Goal: Task Accomplishment & Management: Manage account settings

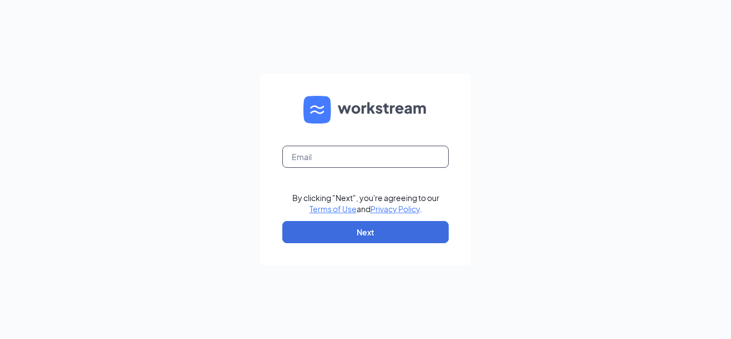
click at [292, 160] on input "text" at bounding box center [365, 157] width 166 height 22
type input "[EMAIL_ADDRESS][DOMAIN_NAME]"
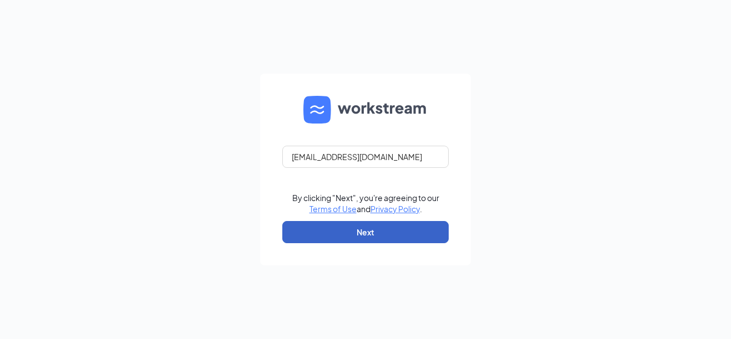
click at [306, 234] on button "Next" at bounding box center [365, 232] width 166 height 22
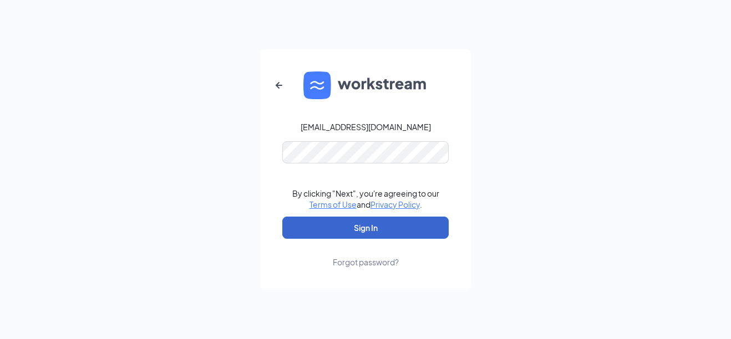
click at [316, 229] on button "Sign In" at bounding box center [365, 228] width 166 height 22
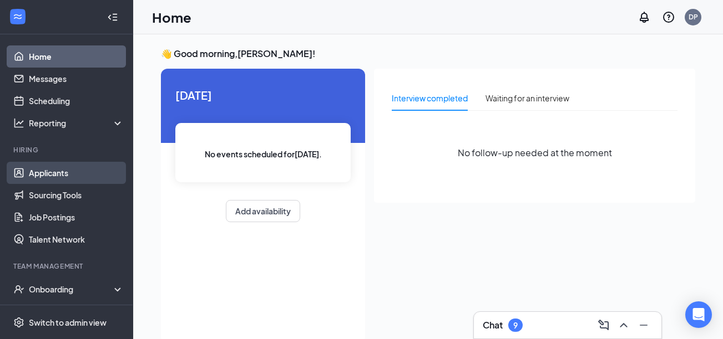
click at [34, 177] on link "Applicants" at bounding box center [76, 173] width 95 height 22
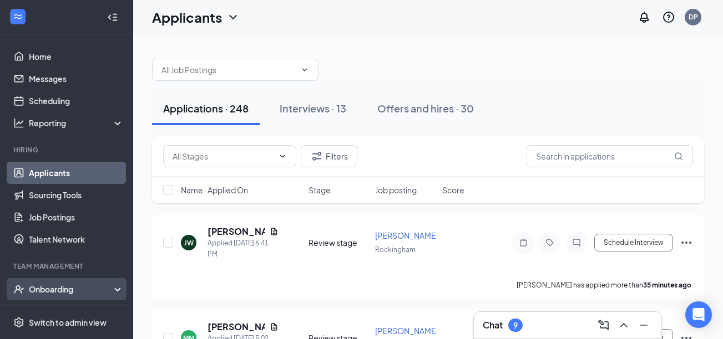
click at [106, 291] on div "Onboarding" at bounding box center [66, 289] width 133 height 22
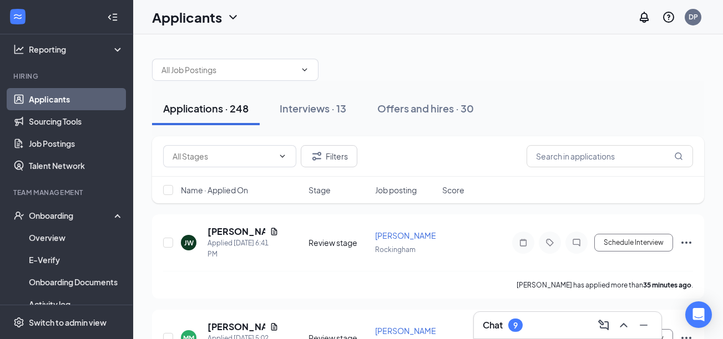
scroll to position [118, 0]
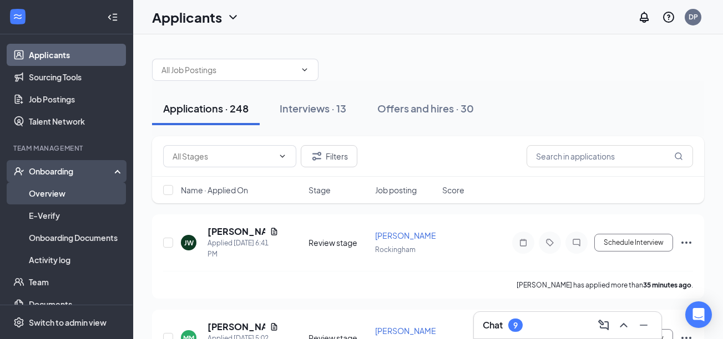
click at [54, 195] on link "Overview" at bounding box center [76, 194] width 95 height 22
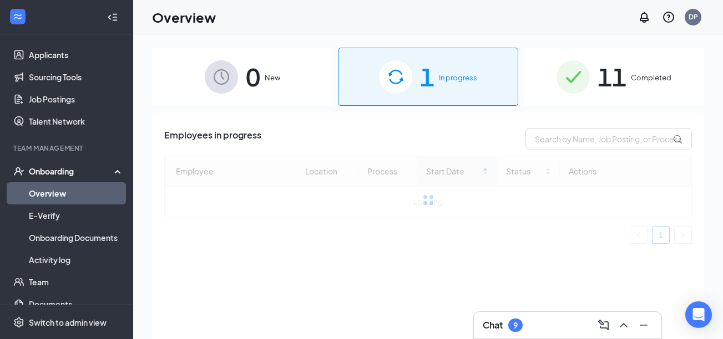
click at [430, 74] on span "1" at bounding box center [427, 77] width 14 height 38
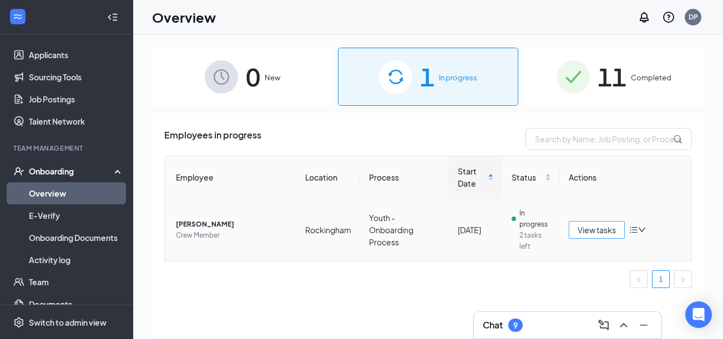
click at [589, 235] on span "View tasks" at bounding box center [596, 230] width 38 height 12
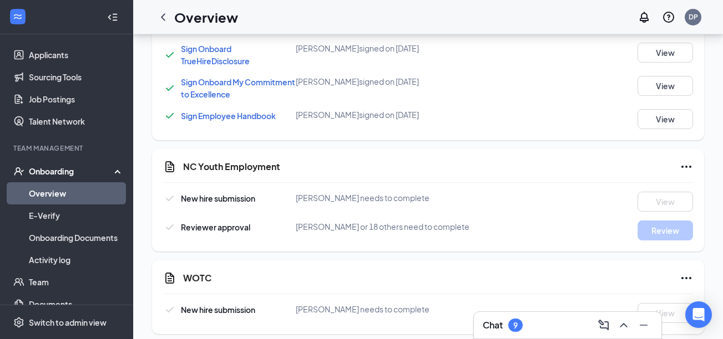
scroll to position [837, 0]
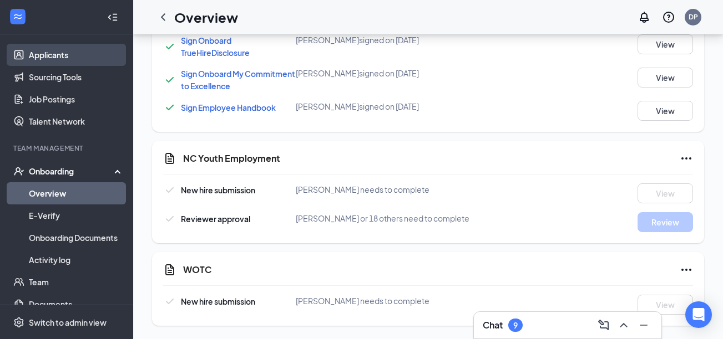
click at [49, 54] on link "Applicants" at bounding box center [76, 55] width 95 height 22
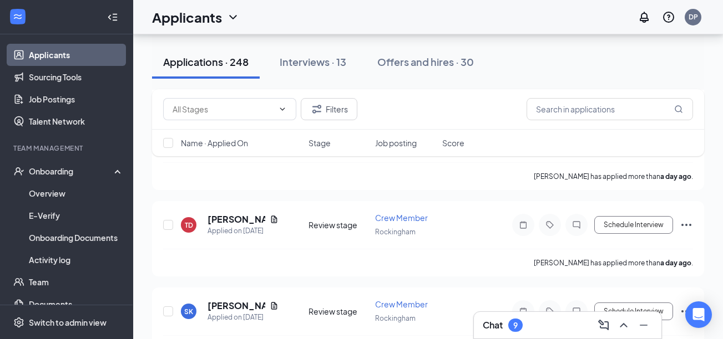
scroll to position [1213, 0]
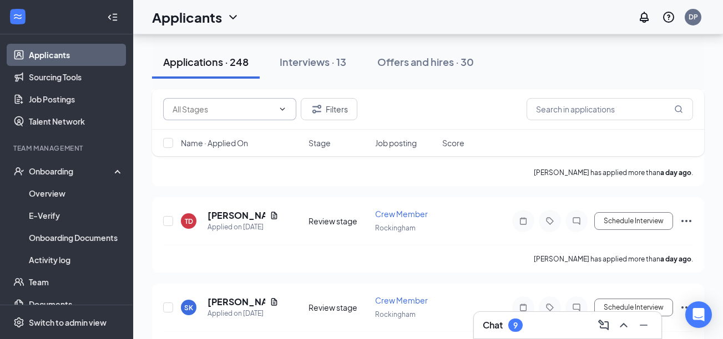
click at [283, 103] on span at bounding box center [229, 109] width 133 height 22
click at [283, 105] on icon "ChevronDown" at bounding box center [282, 109] width 9 height 9
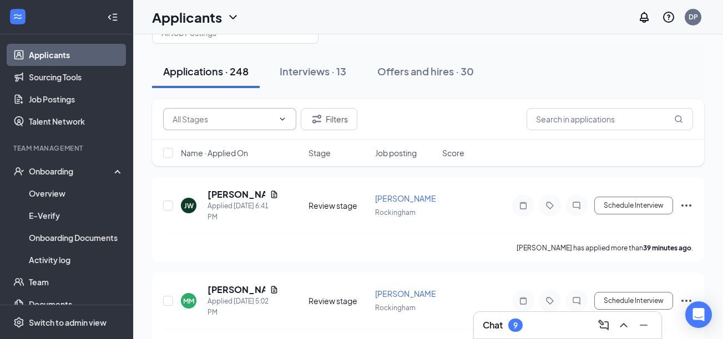
scroll to position [0, 0]
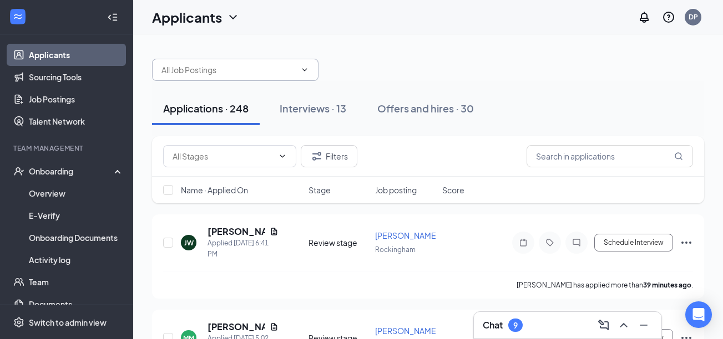
click at [305, 68] on icon "ChevronDown" at bounding box center [304, 69] width 9 height 9
click at [283, 67] on input "text" at bounding box center [228, 70] width 134 height 12
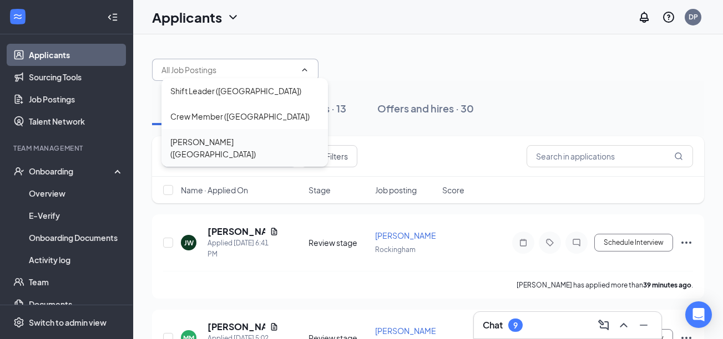
click at [174, 143] on div "[PERSON_NAME] ([GEOGRAPHIC_DATA])" at bounding box center [244, 148] width 149 height 24
type input "[PERSON_NAME] ([GEOGRAPHIC_DATA])"
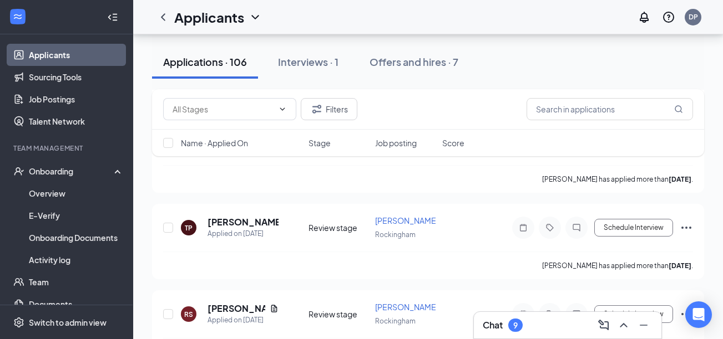
scroll to position [1538, 0]
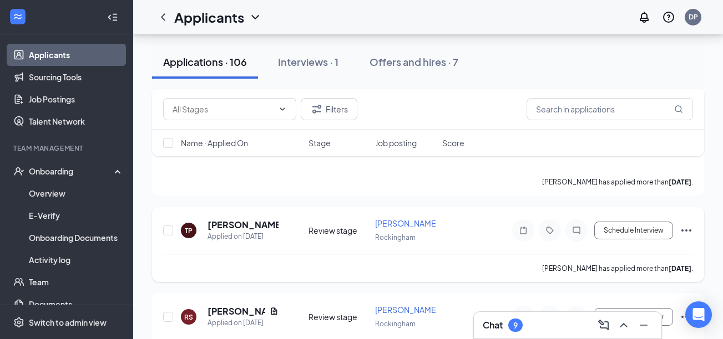
click at [684, 230] on icon "Ellipses" at bounding box center [686, 230] width 13 height 13
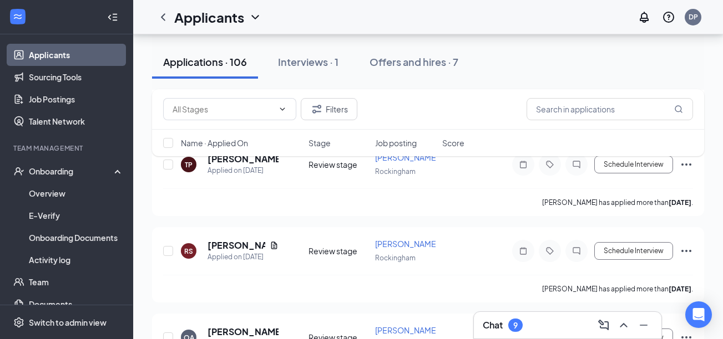
scroll to position [1605, 0]
click at [687, 162] on div "Filters Name · Applied On Stage Job posting Score" at bounding box center [428, 128] width 552 height 78
click at [686, 163] on div "Filters Name · Applied On Stage Job posting Score" at bounding box center [428, 128] width 552 height 78
click at [687, 163] on div "Filters Name · Applied On Stage Job posting Score" at bounding box center [428, 128] width 552 height 78
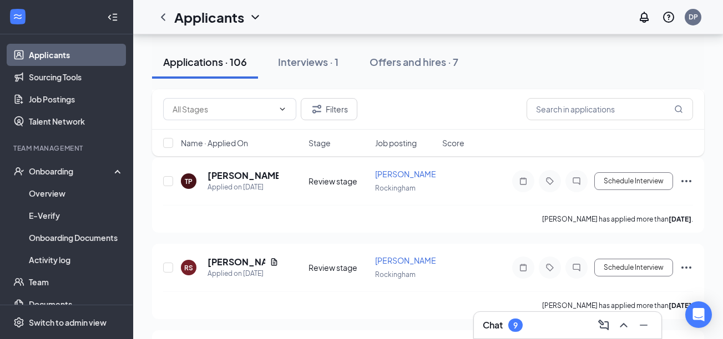
scroll to position [1583, 0]
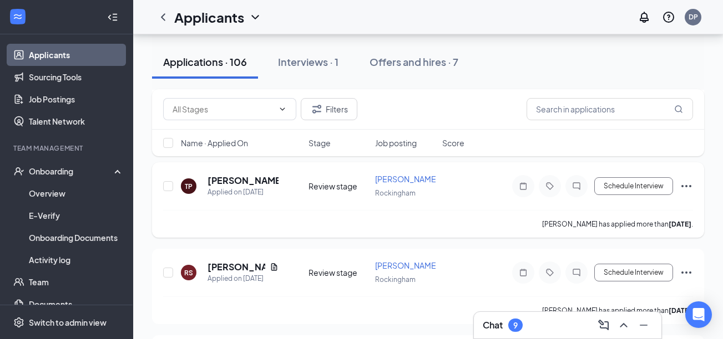
click at [685, 185] on icon "Ellipses" at bounding box center [686, 186] width 13 height 13
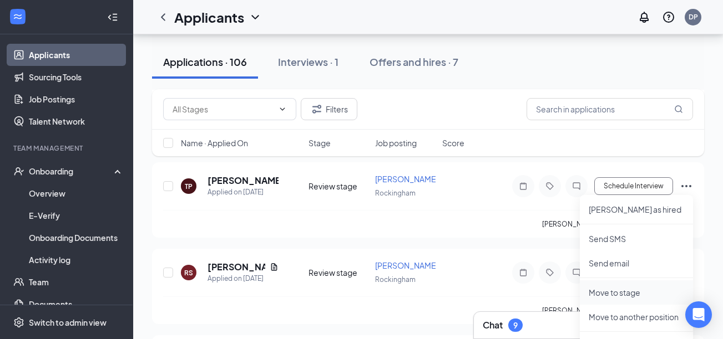
click at [600, 293] on p "Move to stage" at bounding box center [636, 292] width 95 height 11
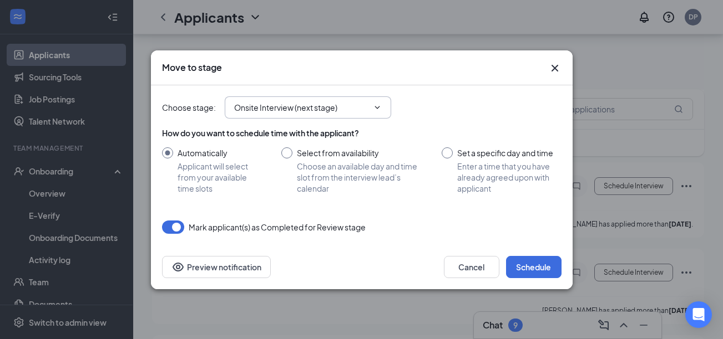
click at [380, 105] on icon "ChevronDown" at bounding box center [377, 107] width 9 height 9
click at [378, 105] on icon "ChevronDown" at bounding box center [377, 107] width 9 height 9
click at [363, 107] on input "Onsite Interview (next stage)" at bounding box center [301, 108] width 134 height 12
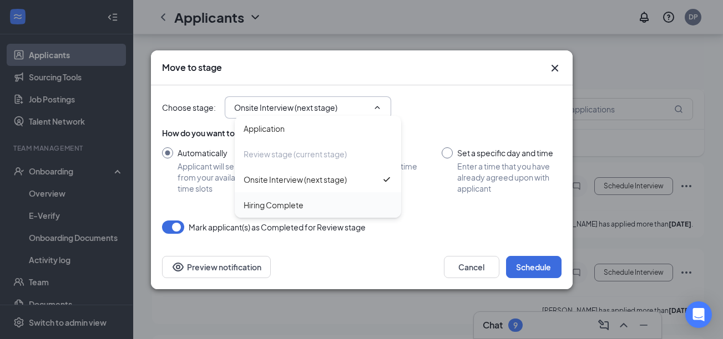
click at [309, 210] on div "Hiring Complete" at bounding box center [318, 205] width 149 height 12
type input "Hiring Complete"
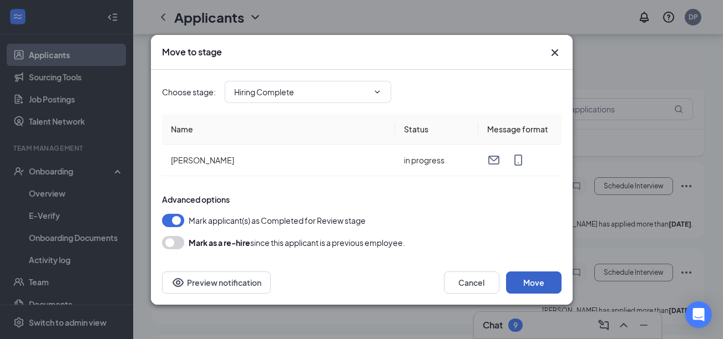
click at [525, 274] on button "Move" at bounding box center [533, 283] width 55 height 22
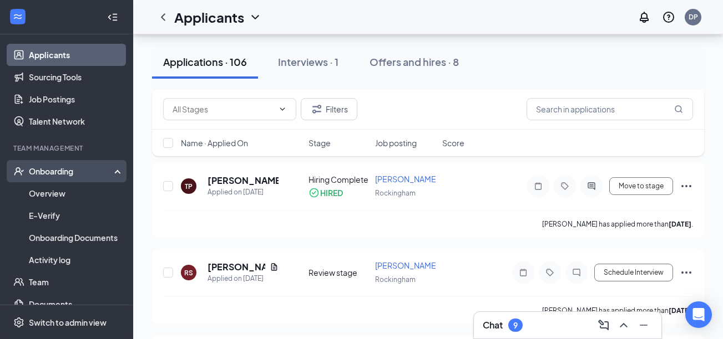
click at [43, 168] on div "Onboarding" at bounding box center [71, 171] width 85 height 11
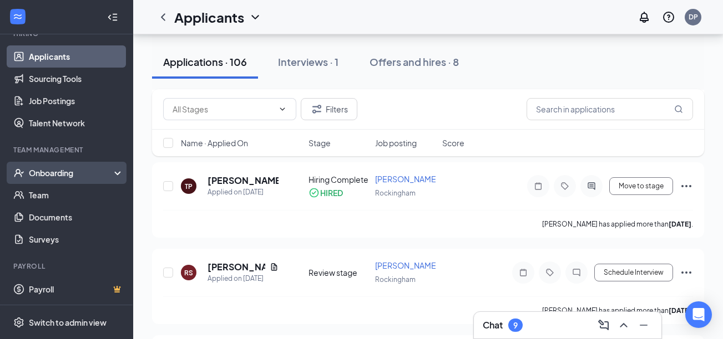
scroll to position [116, 0]
click at [105, 175] on div "Onboarding" at bounding box center [71, 173] width 85 height 11
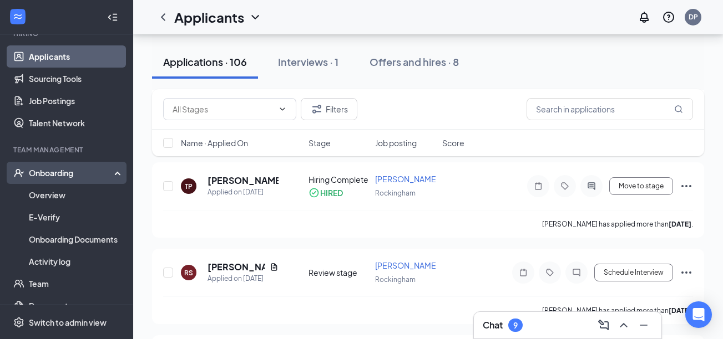
scroll to position [118, 0]
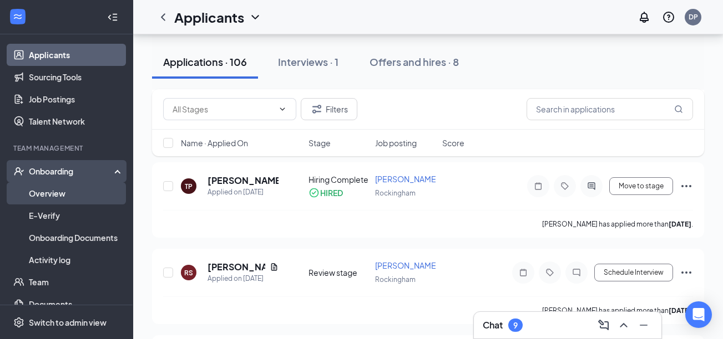
click at [55, 195] on link "Overview" at bounding box center [76, 194] width 95 height 22
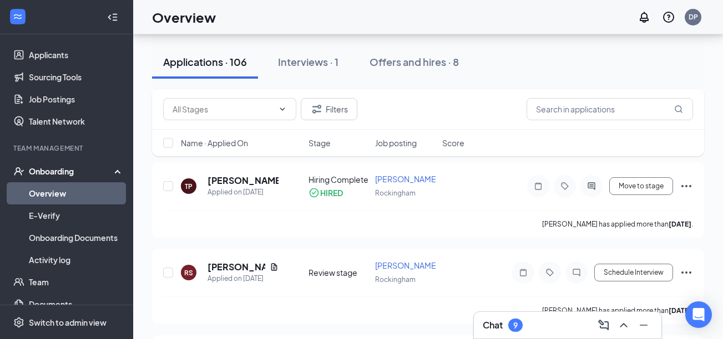
scroll to position [50, 0]
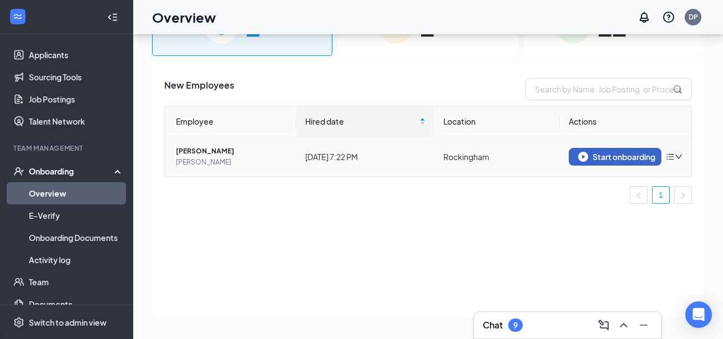
click at [621, 155] on div "Start onboarding" at bounding box center [615, 157] width 74 height 10
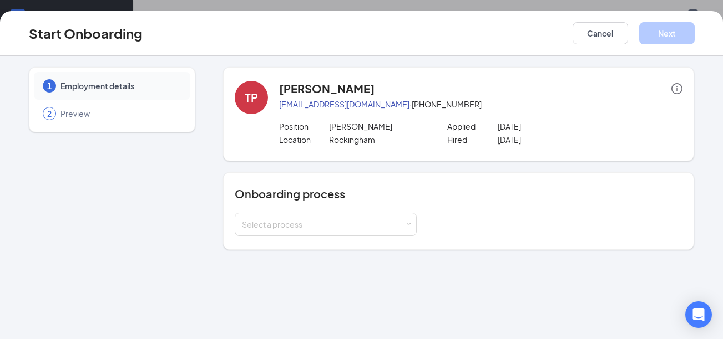
click at [250, 105] on div "TP" at bounding box center [251, 98] width 13 height 16
click at [601, 33] on button "Cancel" at bounding box center [599, 33] width 55 height 22
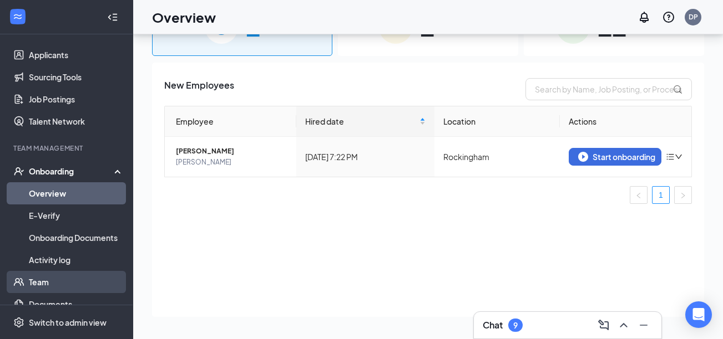
click at [43, 284] on link "Team" at bounding box center [76, 282] width 95 height 22
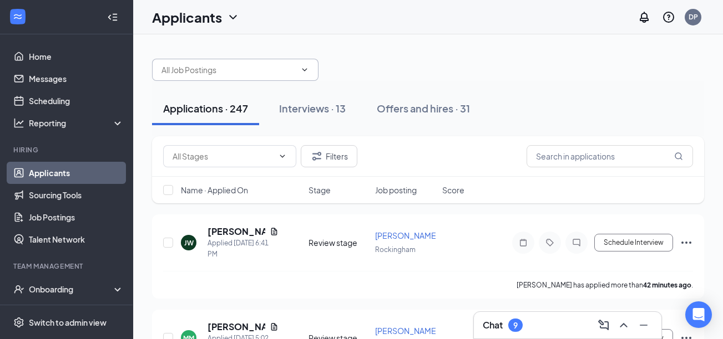
click at [195, 74] on input "text" at bounding box center [228, 70] width 134 height 12
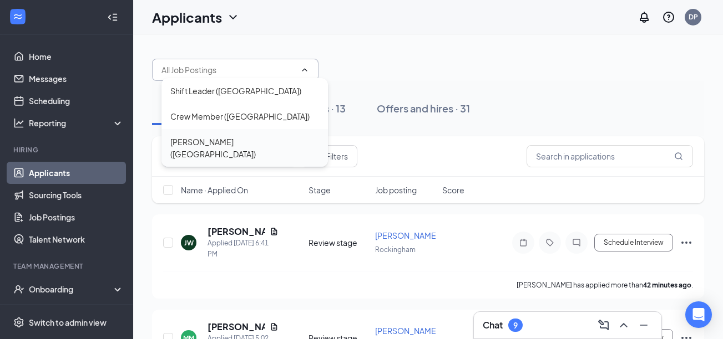
click at [194, 141] on div "[PERSON_NAME] ([GEOGRAPHIC_DATA])" at bounding box center [244, 148] width 149 height 24
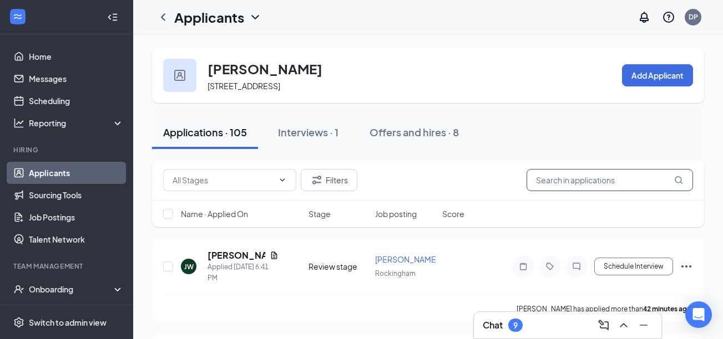
click at [549, 183] on input "text" at bounding box center [609, 180] width 166 height 22
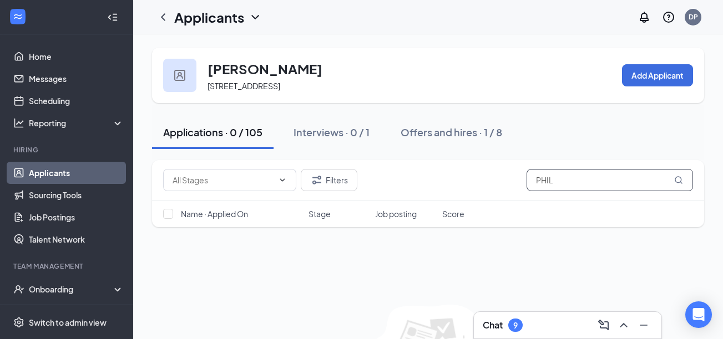
type input "PHIL"
click at [319, 135] on div "Interviews · 0 / 1" at bounding box center [331, 132] width 76 height 14
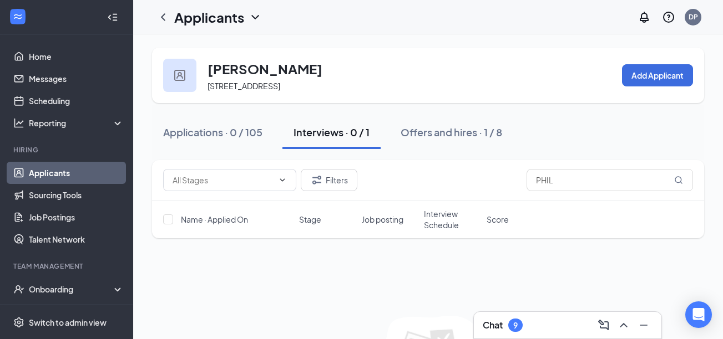
click at [326, 138] on div "Interviews · 0 / 1" at bounding box center [331, 132] width 76 height 14
click at [115, 291] on icon at bounding box center [119, 291] width 9 height 0
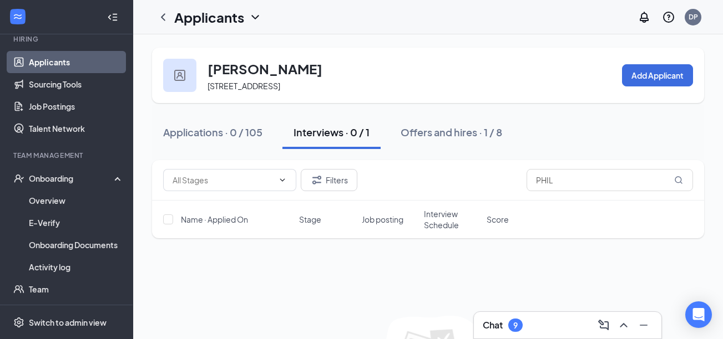
scroll to position [118, 0]
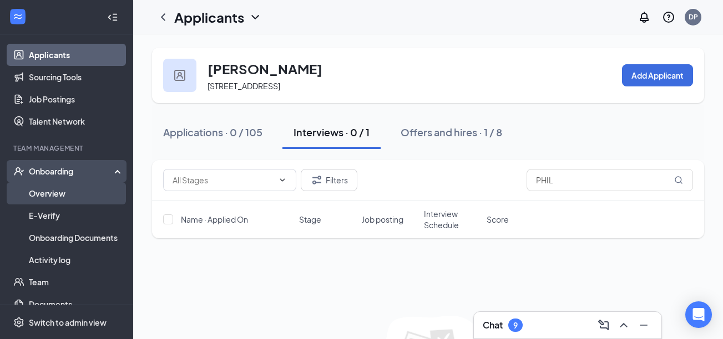
click at [42, 193] on link "Overview" at bounding box center [76, 194] width 95 height 22
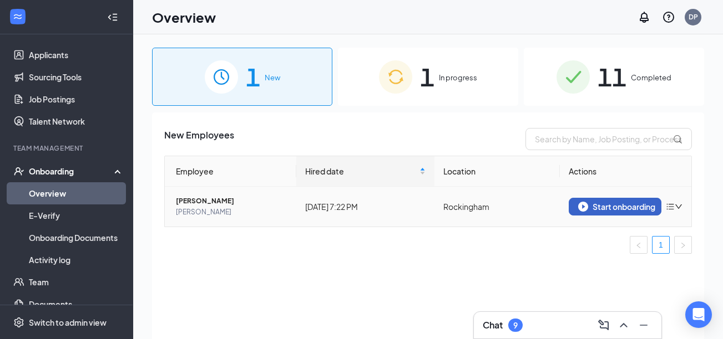
click at [600, 208] on div "Start onboarding" at bounding box center [615, 207] width 74 height 10
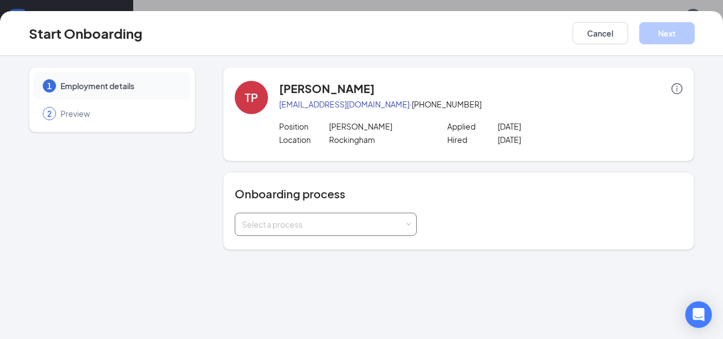
click at [405, 226] on div "Select a process" at bounding box center [326, 225] width 168 height 22
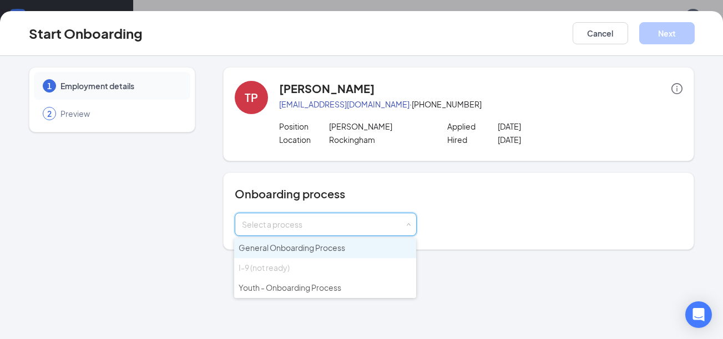
click at [343, 243] on span "General Onboarding Process" at bounding box center [292, 248] width 107 height 10
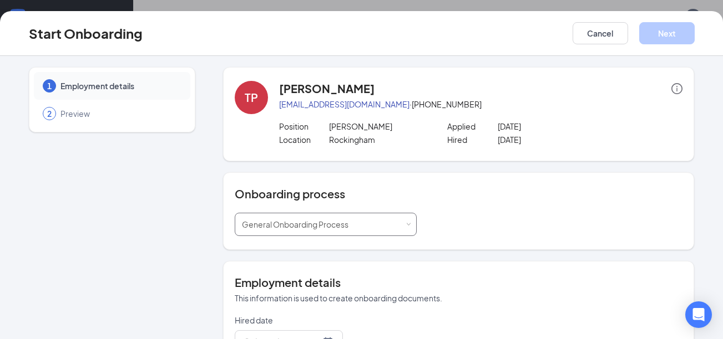
type input "[DATE]"
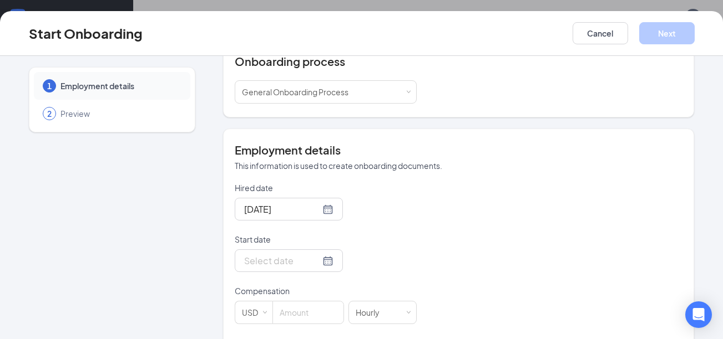
scroll to position [133, 0]
click at [309, 258] on div at bounding box center [288, 261] width 89 height 14
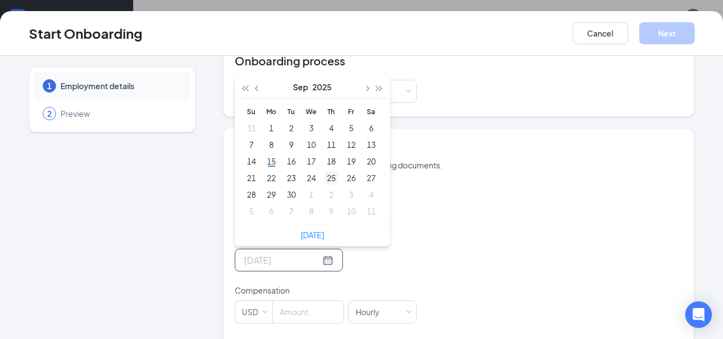
type input "[DATE]"
click at [325, 179] on div "25" at bounding box center [331, 177] width 13 height 13
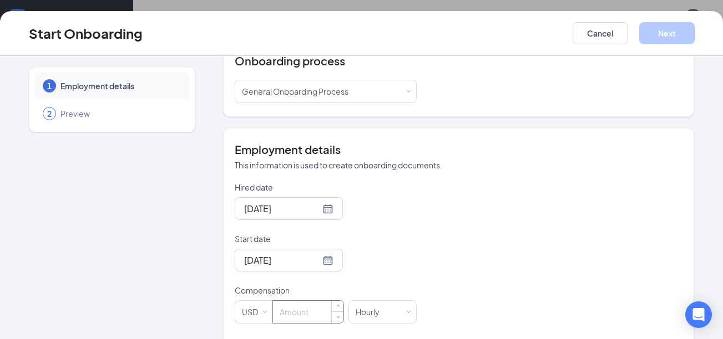
click at [284, 315] on input at bounding box center [308, 312] width 70 height 22
click at [282, 311] on input "1300" at bounding box center [308, 312] width 70 height 22
type input "13"
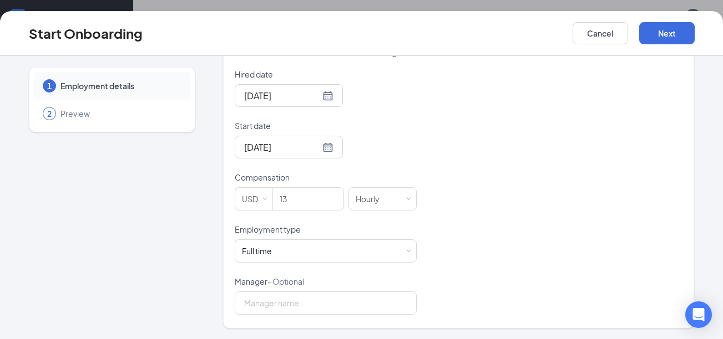
scroll to position [247, 0]
click at [405, 252] on span at bounding box center [407, 251] width 5 height 5
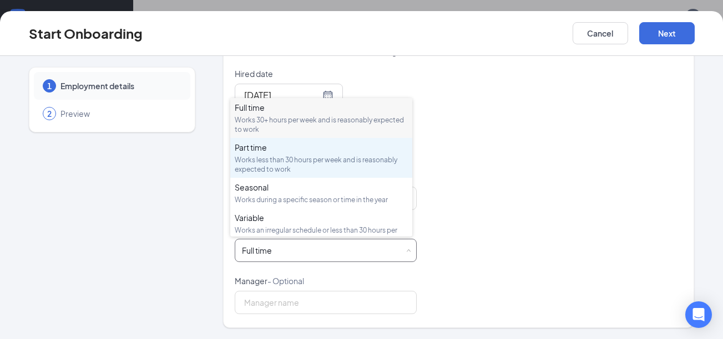
click at [292, 153] on div "Part time" at bounding box center [321, 147] width 173 height 11
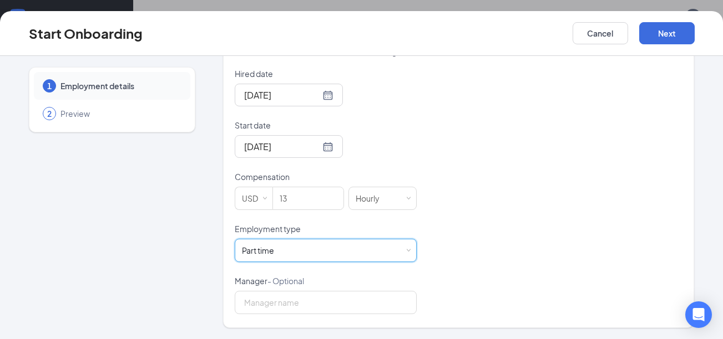
click at [546, 174] on div "Hired date [DATE] Start date [DATE] [DATE] Su Mo Tu We Th Fr Sa 31 1 2 3 4 5 6 …" at bounding box center [459, 191] width 448 height 246
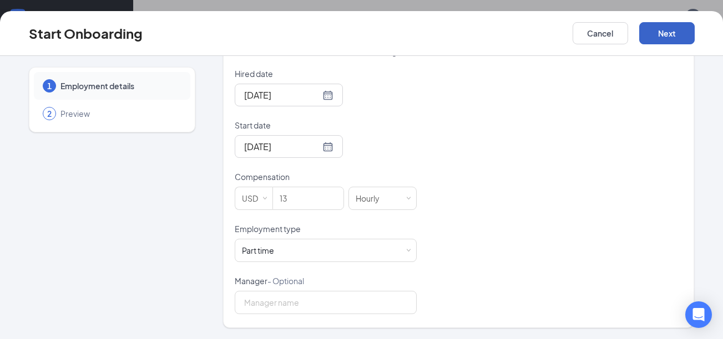
click at [664, 32] on button "Next" at bounding box center [666, 33] width 55 height 22
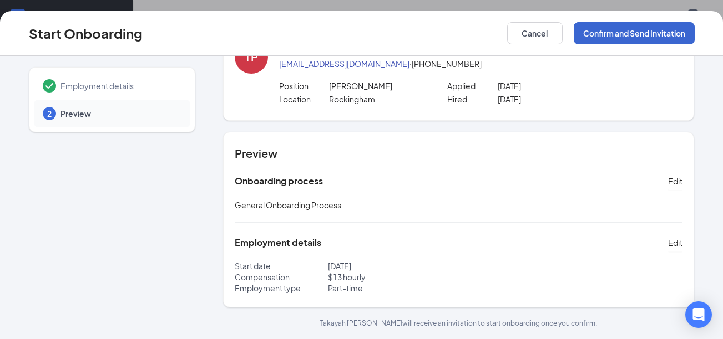
scroll to position [40, 0]
click at [627, 37] on button "Confirm and Send Invitation" at bounding box center [634, 33] width 121 height 22
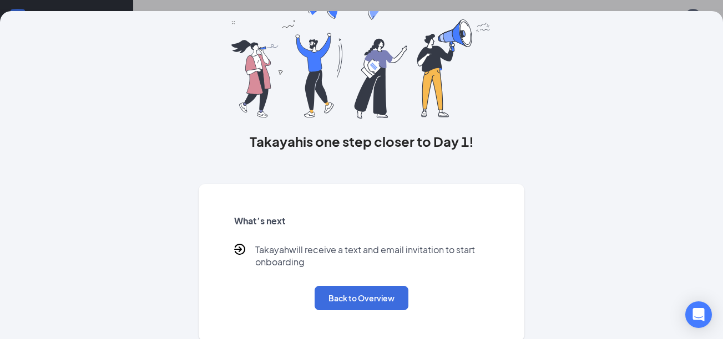
scroll to position [63, 0]
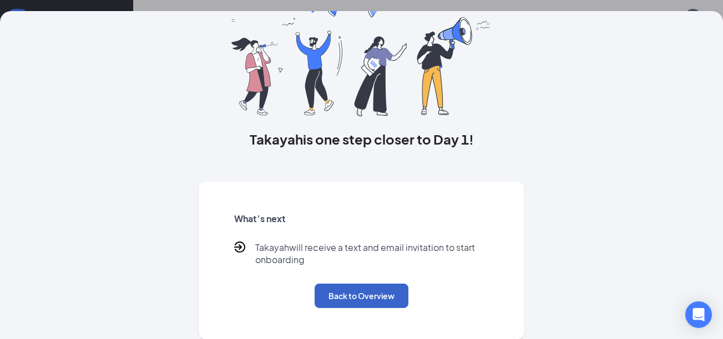
click at [373, 293] on button "Back to Overview" at bounding box center [362, 296] width 94 height 24
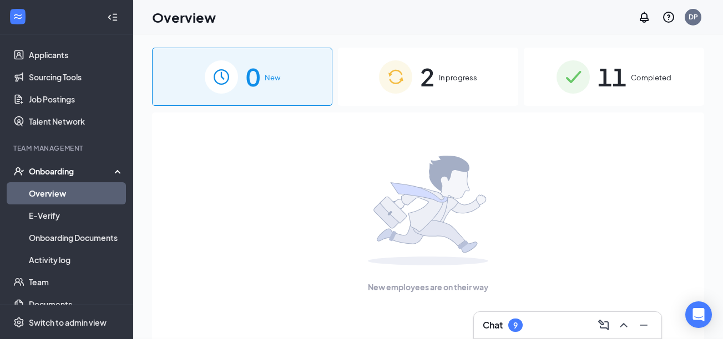
scroll to position [0, 0]
click at [419, 85] on div "2 In progress" at bounding box center [428, 77] width 180 height 58
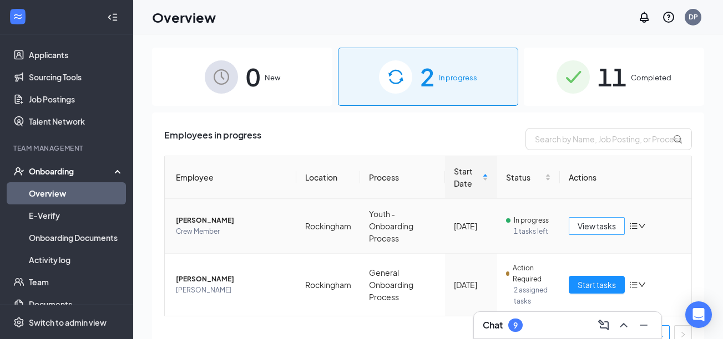
click at [581, 227] on span "View tasks" at bounding box center [596, 226] width 38 height 12
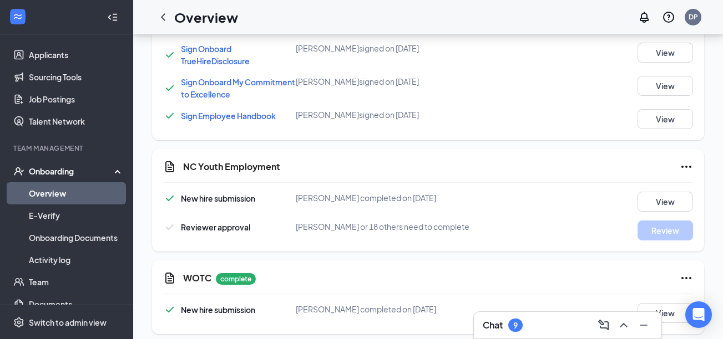
scroll to position [837, 0]
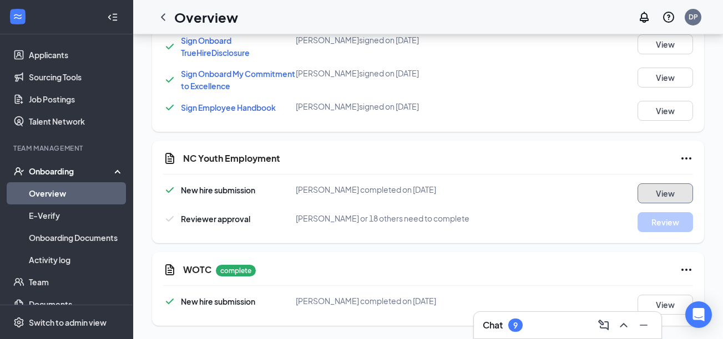
click at [656, 191] on button "View" at bounding box center [664, 194] width 55 height 20
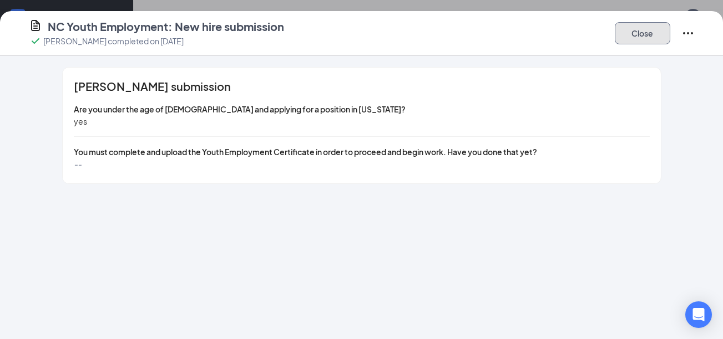
click at [634, 34] on button "Close" at bounding box center [642, 33] width 55 height 22
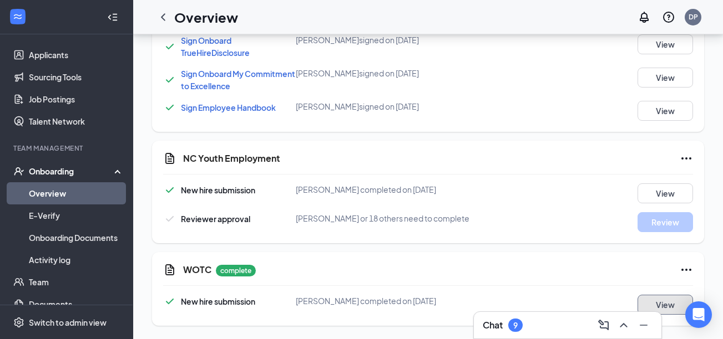
click at [660, 306] on button "View" at bounding box center [664, 305] width 55 height 20
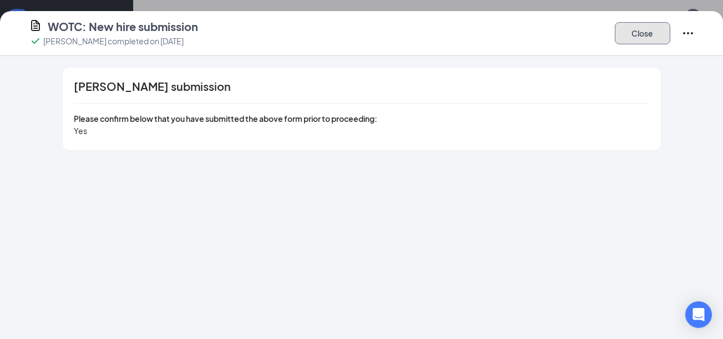
click at [637, 34] on button "Close" at bounding box center [642, 33] width 55 height 22
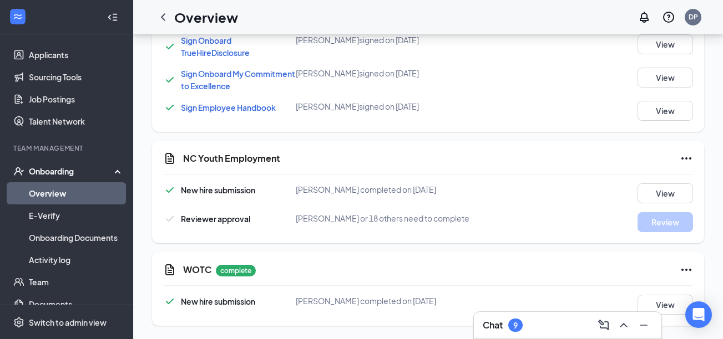
click at [473, 94] on div "Sign Onboard 401k Enrollment Kit [PERSON_NAME] signed on [DATE] View Sign Onboa…" at bounding box center [428, 5] width 530 height 232
